Goal: Transaction & Acquisition: Purchase product/service

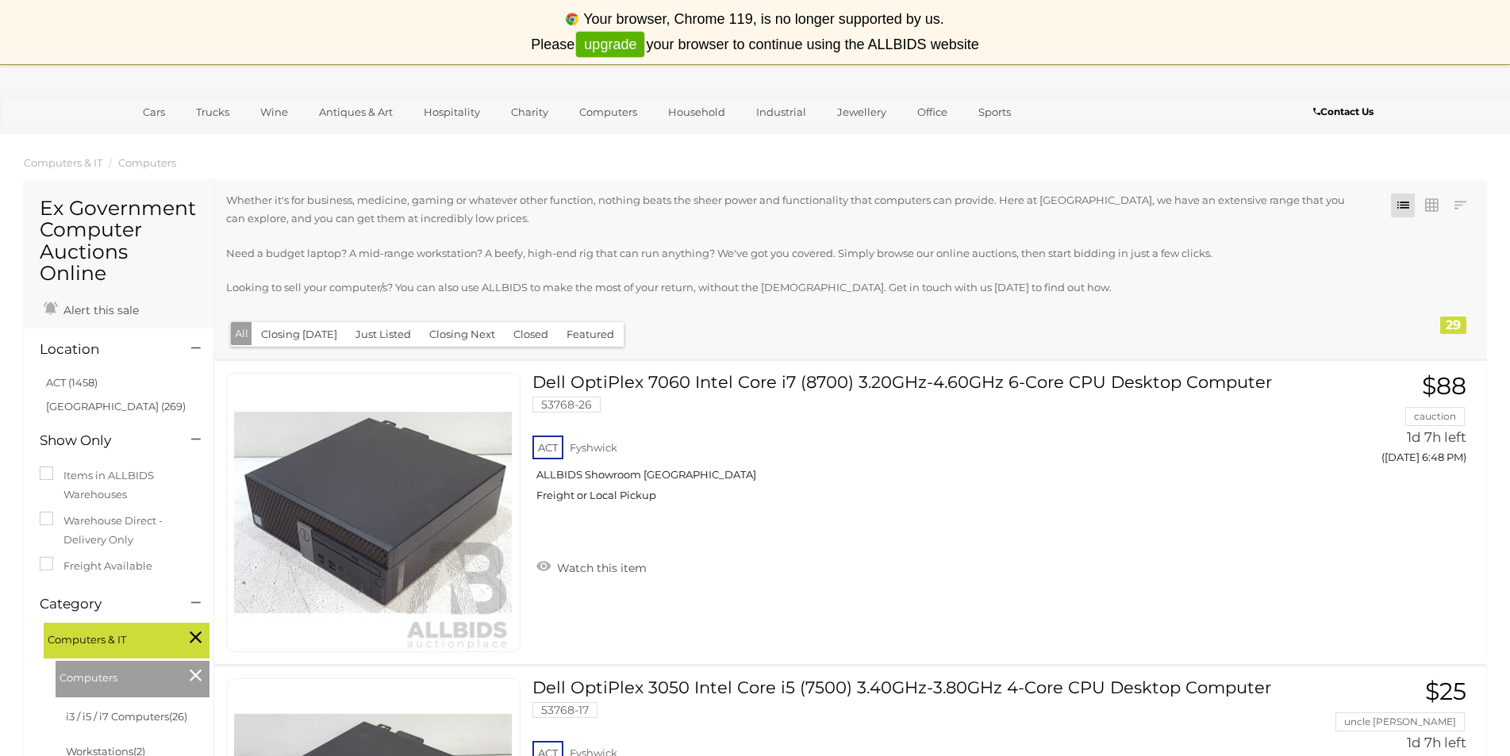
scroll to position [159, 0]
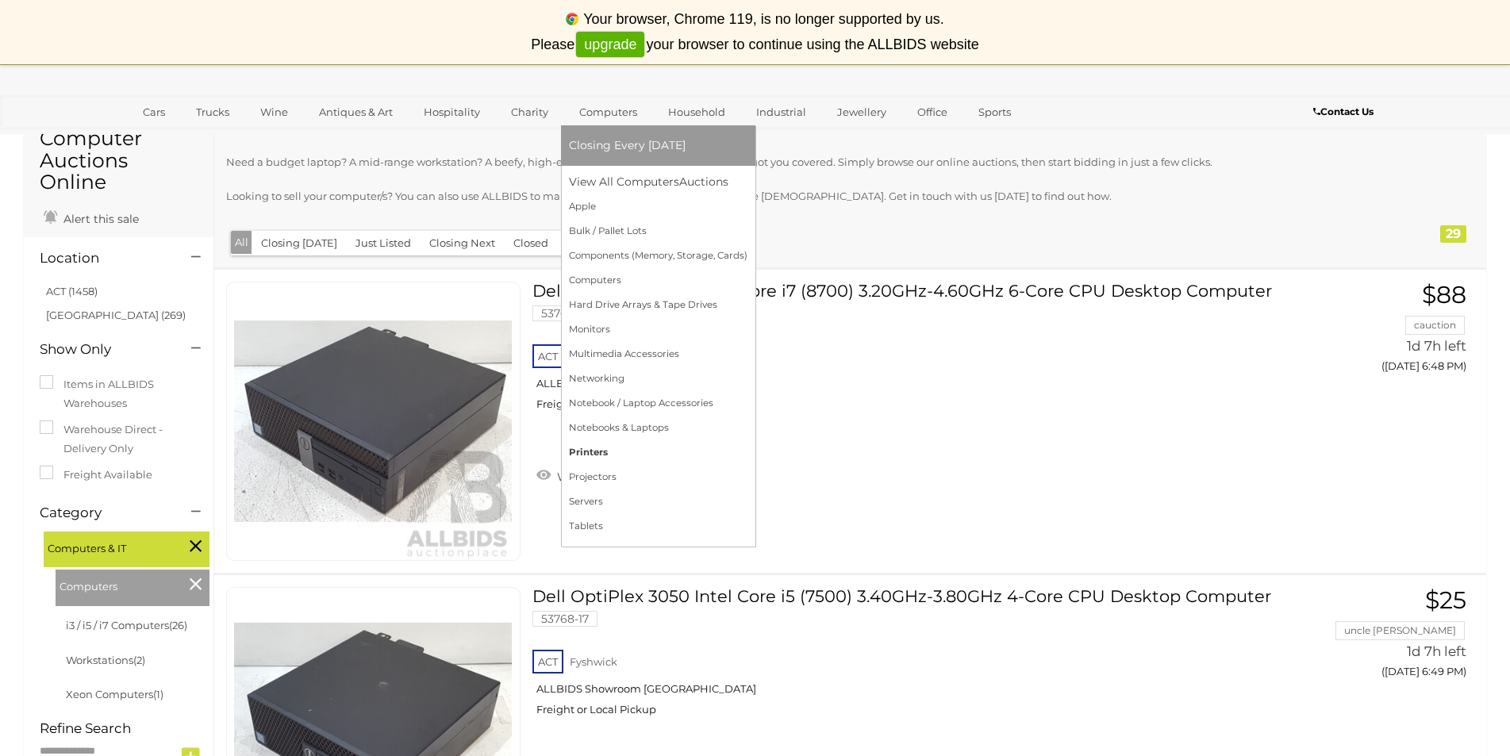
click at [616, 455] on link "Printers" at bounding box center [658, 452] width 179 height 25
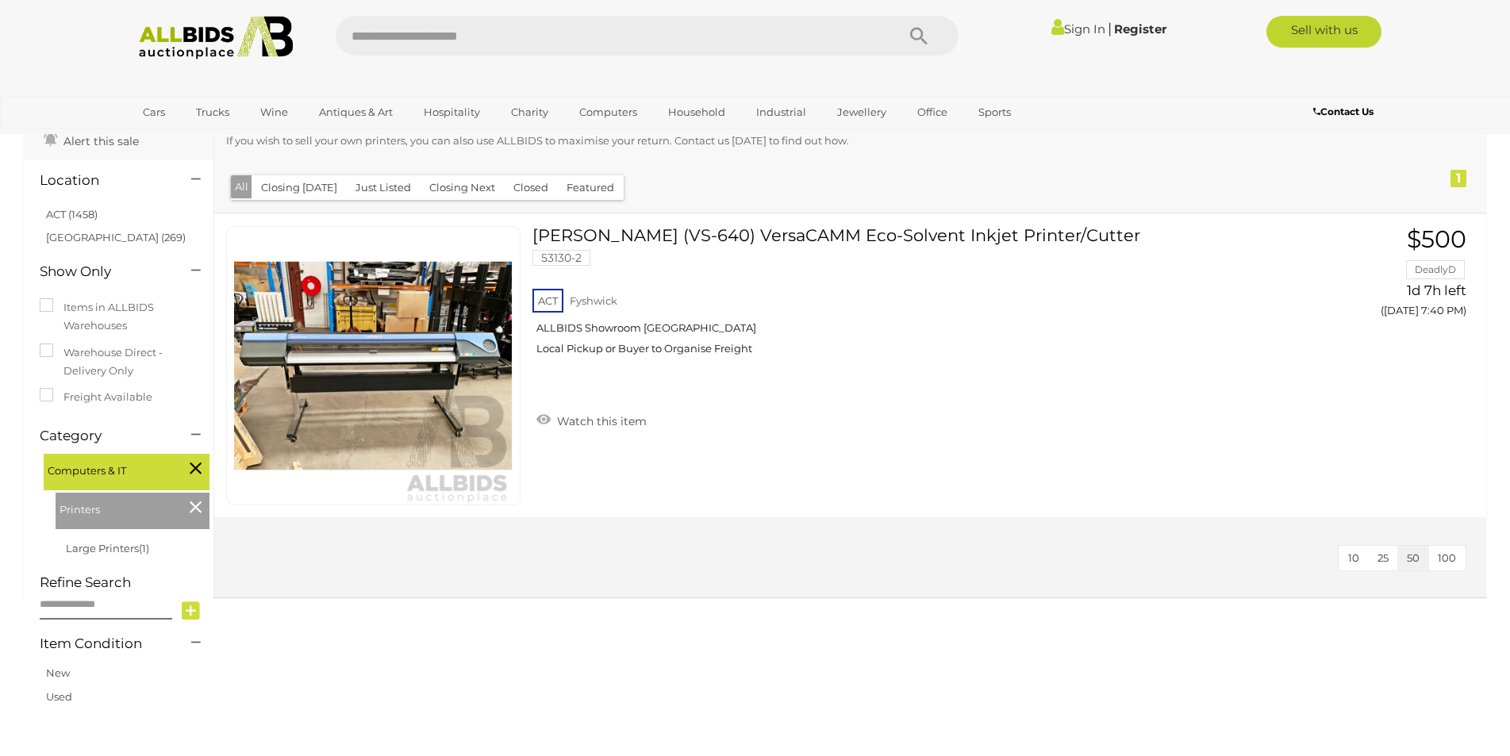
scroll to position [159, 0]
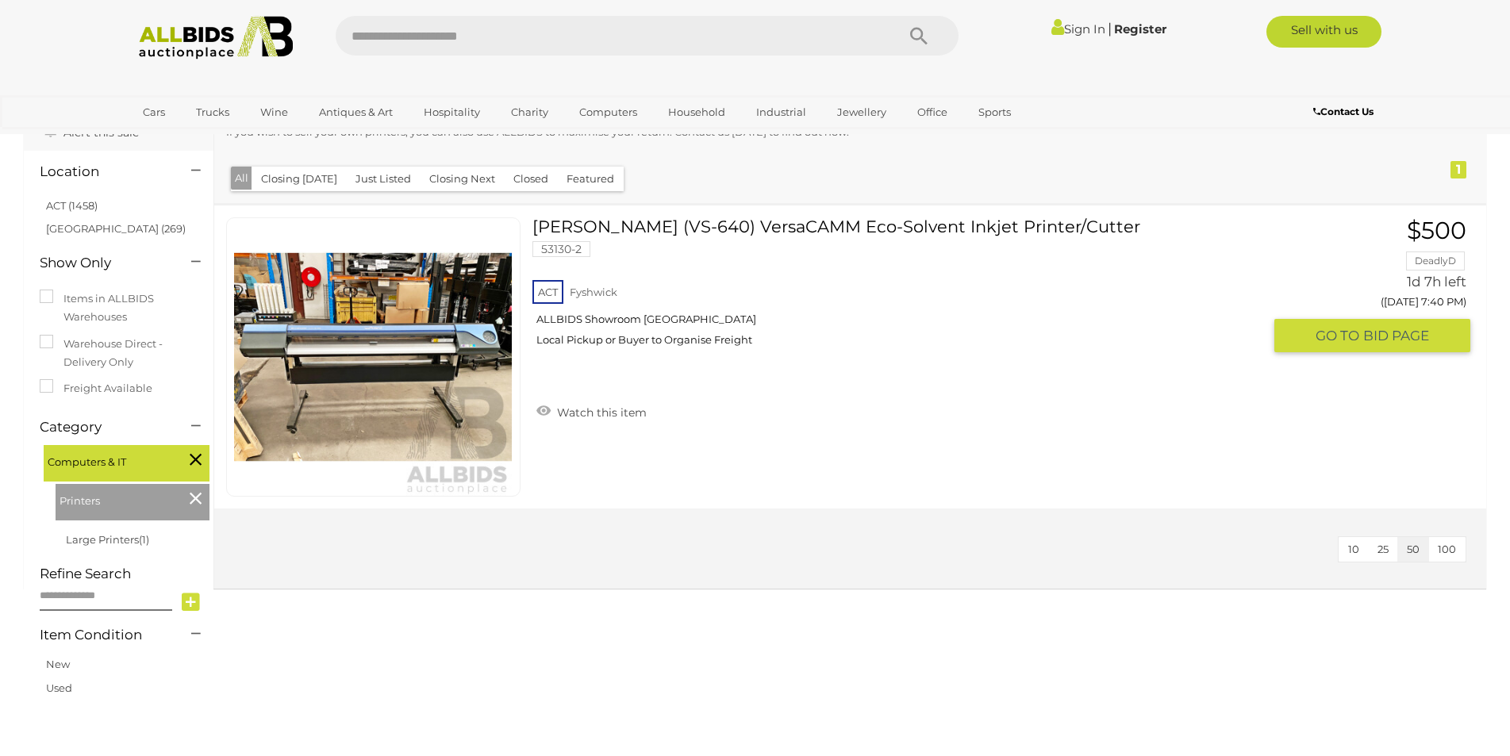
click at [392, 356] on img at bounding box center [373, 357] width 278 height 278
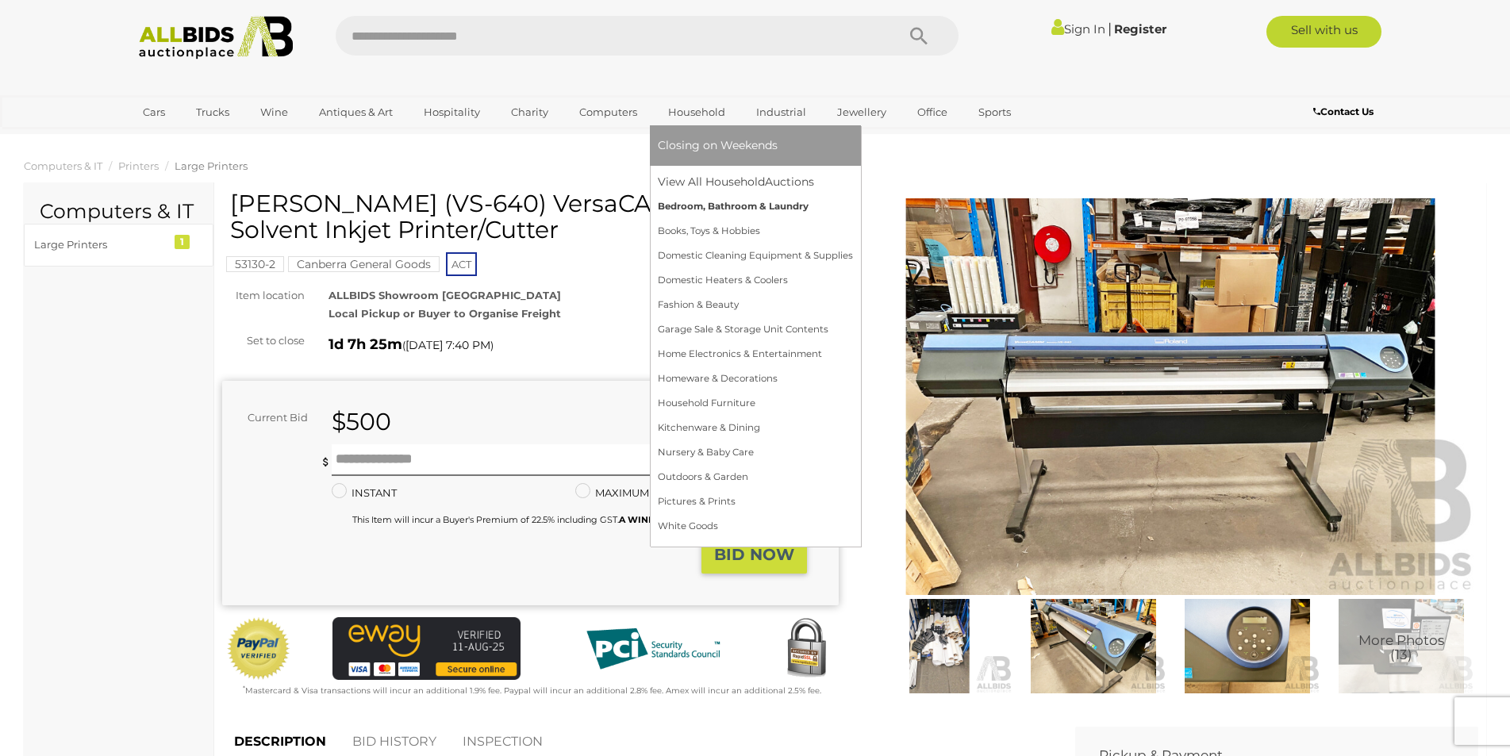
click at [733, 213] on link "Bedroom, Bathroom & Laundry" at bounding box center [755, 206] width 195 height 25
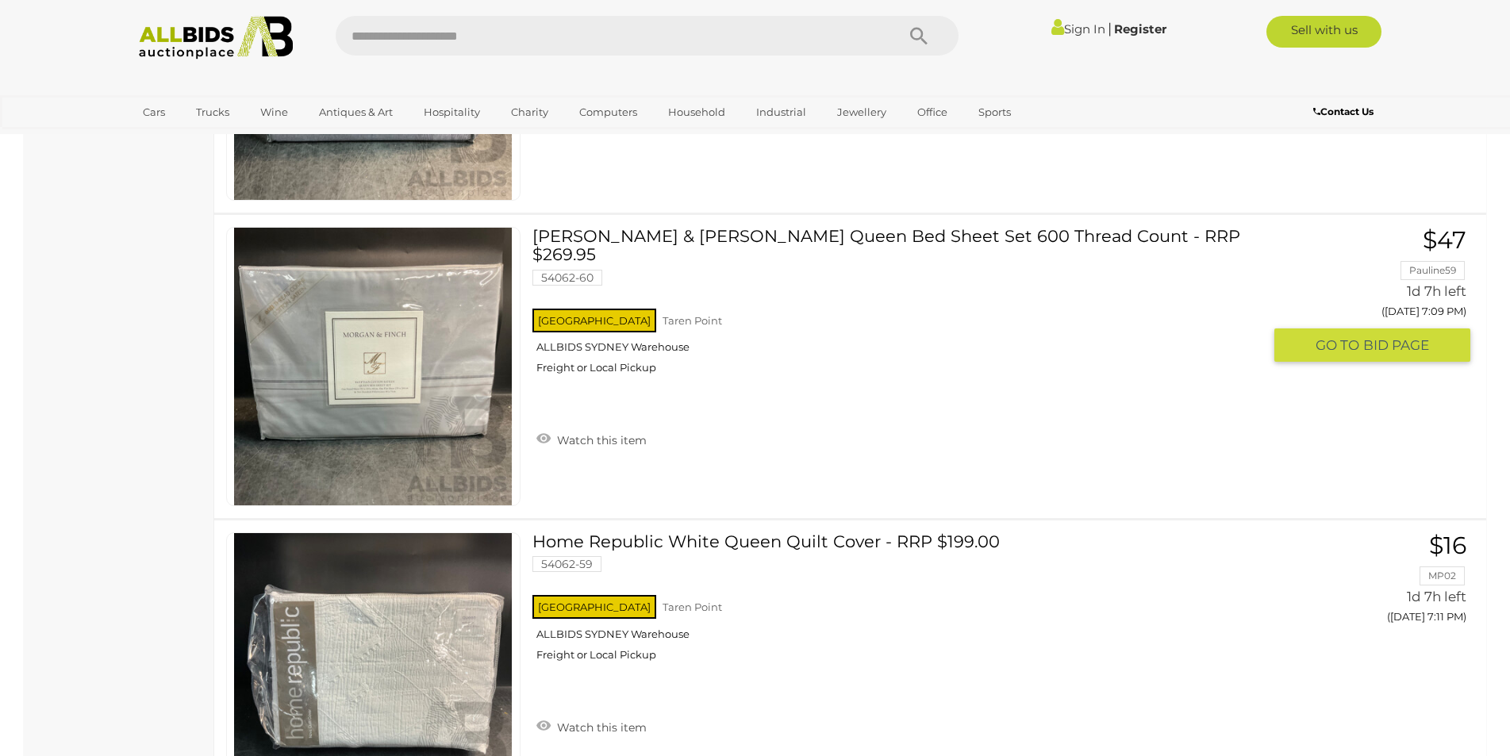
scroll to position [3491, 0]
